Goal: Information Seeking & Learning: Learn about a topic

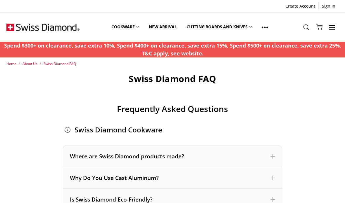
click at [170, 162] on div "Where are Swiss Diamond products made?" at bounding box center [172, 157] width 219 height 22
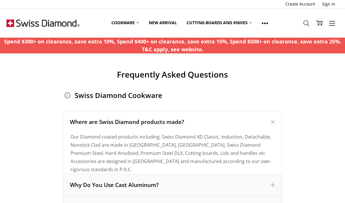
scroll to position [36, 0]
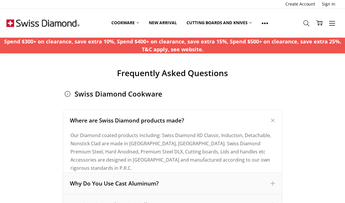
click at [222, 184] on div "Why Do You Use Cast Aluminum?" at bounding box center [172, 184] width 205 height 8
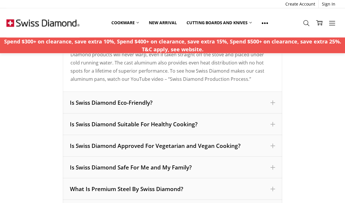
scroll to position [302, 0]
click at [240, 103] on div "Is Swiss Diamond Eco-Friendly?" at bounding box center [172, 103] width 205 height 8
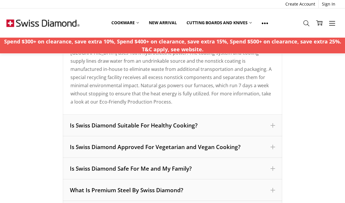
scroll to position [199, 0]
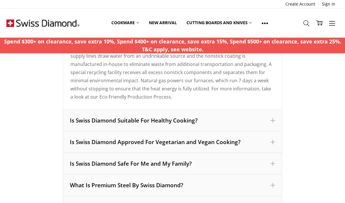
click at [274, 119] on span at bounding box center [272, 120] width 5 height 5
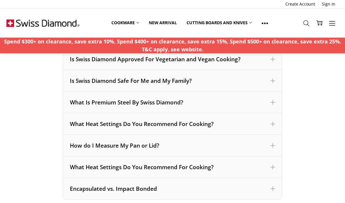
scroll to position [283, 0]
click at [273, 79] on span at bounding box center [272, 80] width 5 height 5
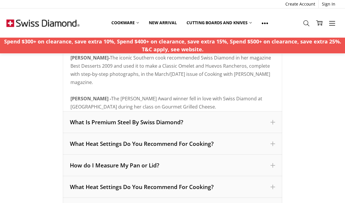
scroll to position [579, 0]
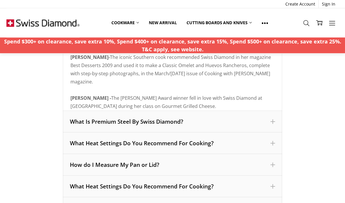
click at [78, 186] on div "What Heat Settings Do You Recommend For Cooking?" at bounding box center [172, 187] width 205 height 8
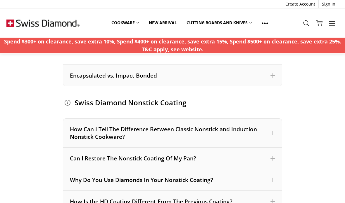
scroll to position [719, 0]
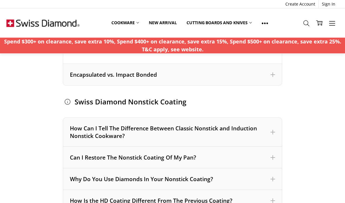
click at [263, 130] on div "How Can I Tell The Difference Between Classic Nonstick and Induction Nonstick C…" at bounding box center [172, 132] width 205 height 15
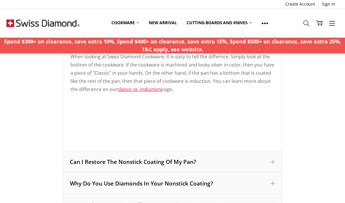
scroll to position [400, 0]
click at [140, 90] on link "classic vs. induction" at bounding box center [139, 89] width 44 height 6
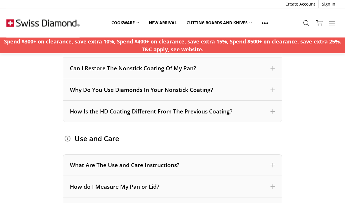
scroll to position [494, 0]
click at [98, 71] on div "Can I Restore The Nonstick Coating Of My Pan?" at bounding box center [172, 69] width 205 height 8
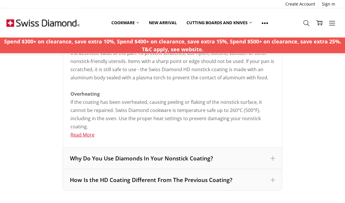
scroll to position [734, 0]
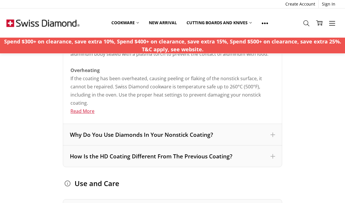
click at [260, 133] on div "Why Do You Use Diamonds In Your Nonstick Coating?" at bounding box center [172, 135] width 205 height 8
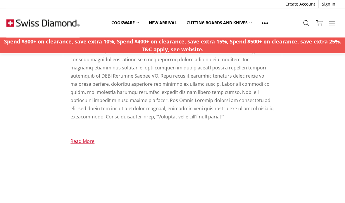
scroll to position [883, 0]
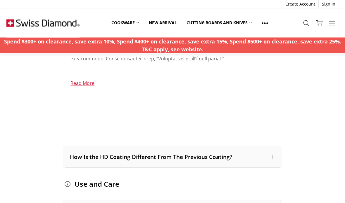
click at [269, 161] on div "How Is the HD Coating Different From The Previous Coating?" at bounding box center [172, 158] width 205 height 8
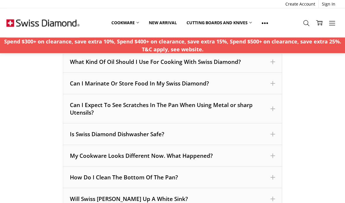
scroll to position [710, 0]
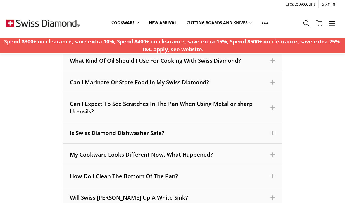
click at [270, 133] on div "Is Swiss Diamond Dishwasher Safe?" at bounding box center [172, 133] width 205 height 8
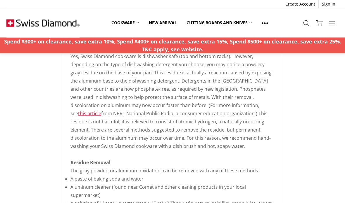
scroll to position [646, 0]
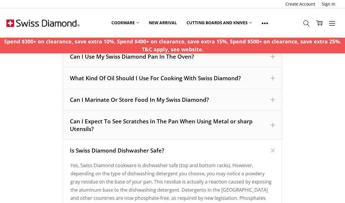
scroll to position [539, 0]
